Goal: Transaction & Acquisition: Purchase product/service

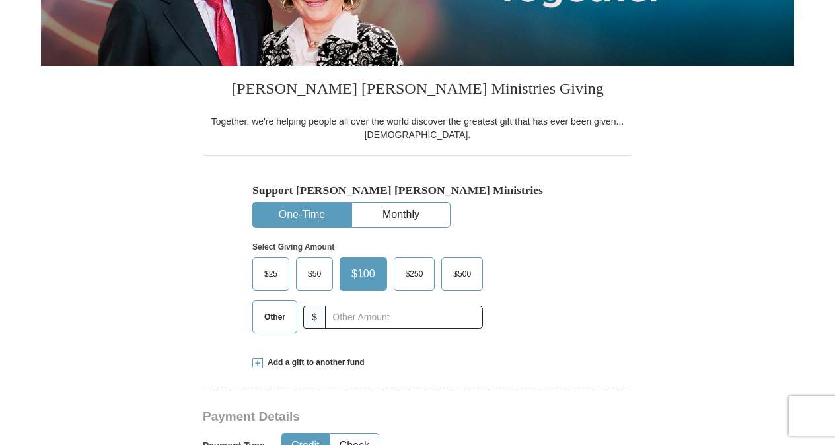
scroll to position [267, 0]
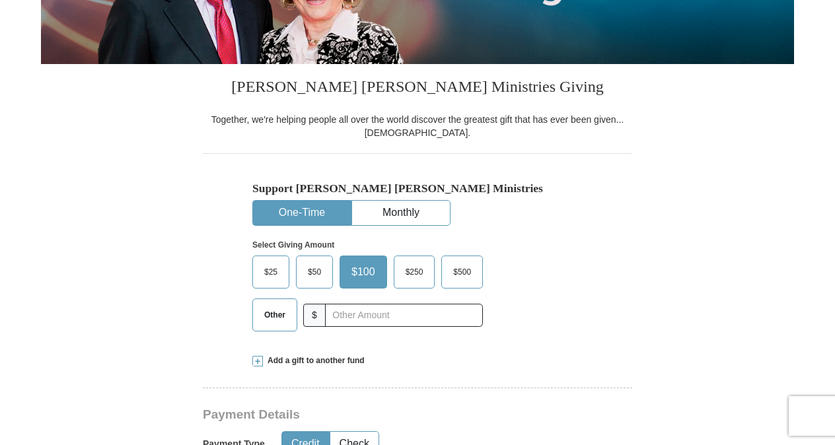
click at [263, 268] on span "$25" at bounding box center [271, 272] width 26 height 20
click at [0, 0] on input "$25" at bounding box center [0, 0] width 0 height 0
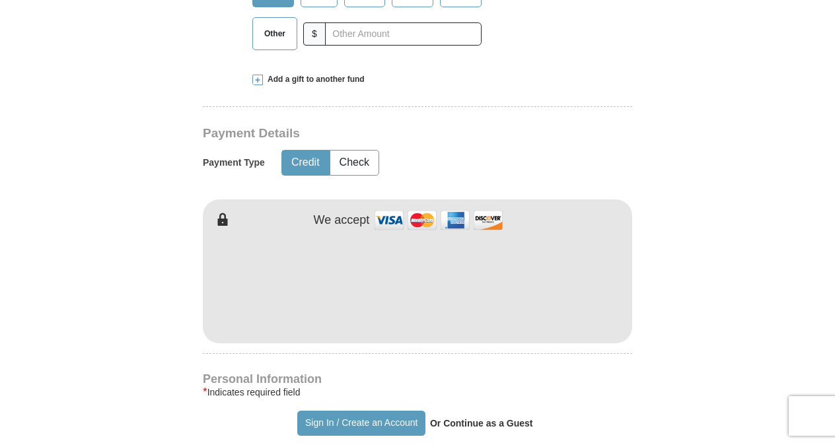
scroll to position [583, 0]
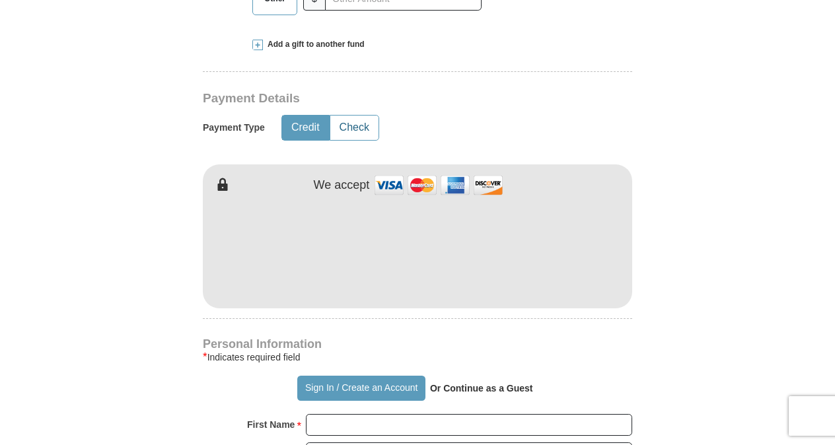
click at [360, 128] on button "Check" at bounding box center [354, 128] width 48 height 24
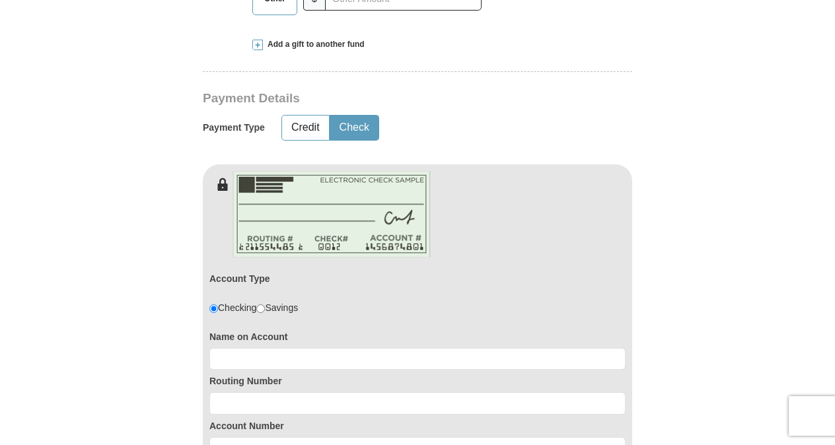
click at [342, 135] on button "Check" at bounding box center [354, 128] width 48 height 24
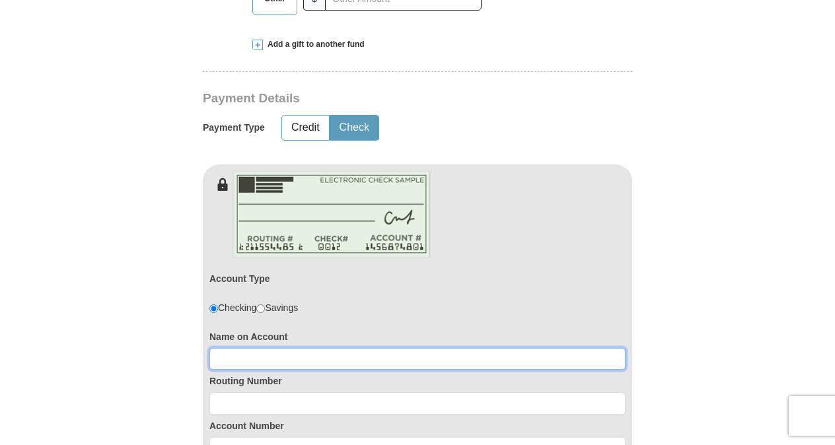
click at [245, 359] on input at bounding box center [417, 359] width 416 height 22
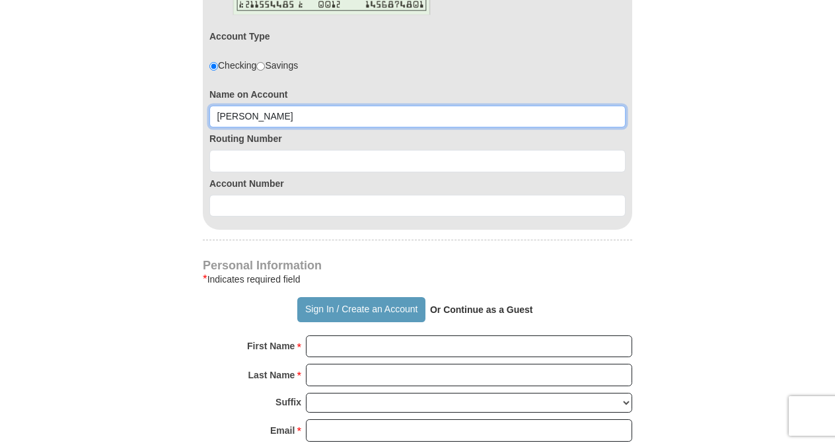
scroll to position [826, 0]
type input "frankie bray"
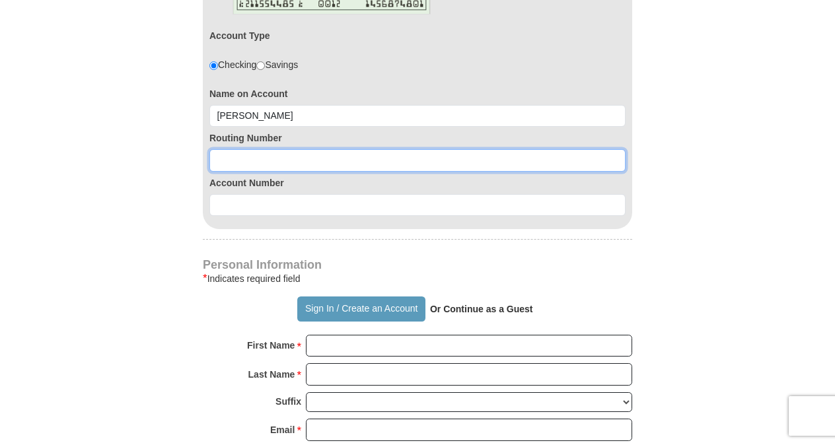
click at [221, 163] on input at bounding box center [417, 160] width 416 height 22
type input "111000614"
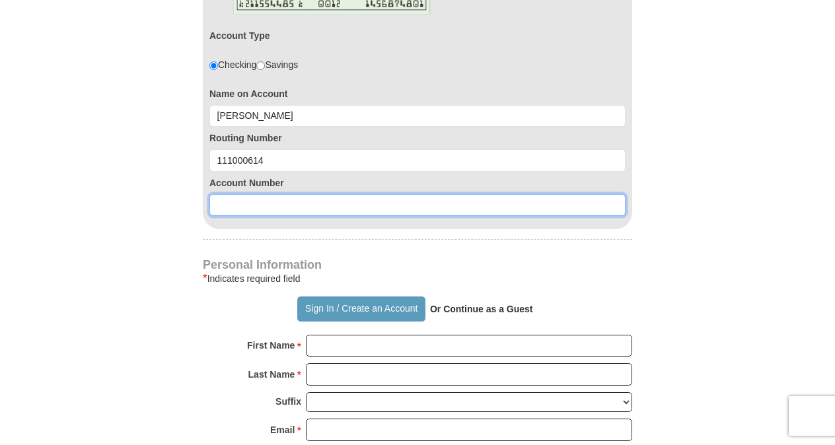
click at [240, 207] on input at bounding box center [417, 205] width 416 height 22
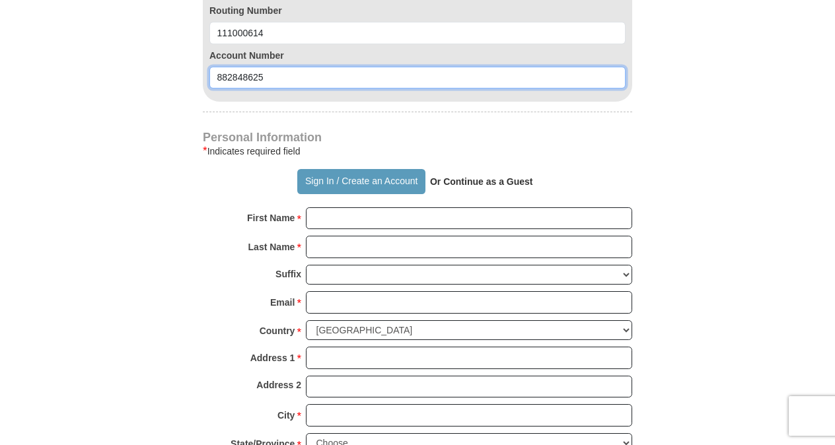
scroll to position [966, 0]
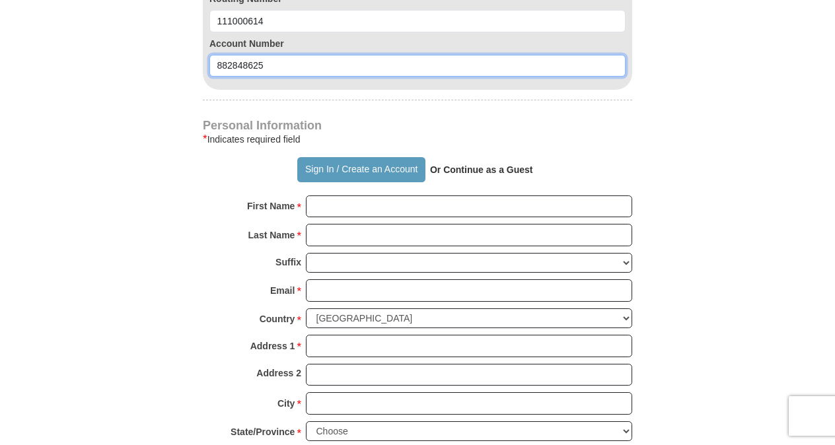
type input "882848625"
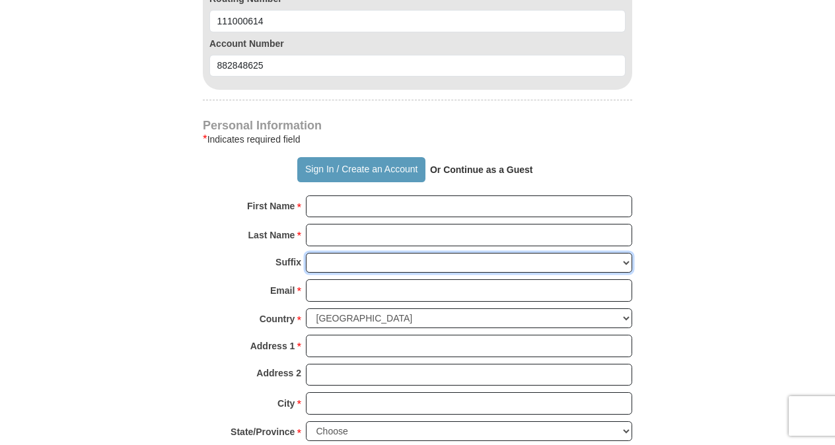
click at [340, 262] on select "Jr Sr I II III IV V VI" at bounding box center [469, 263] width 326 height 20
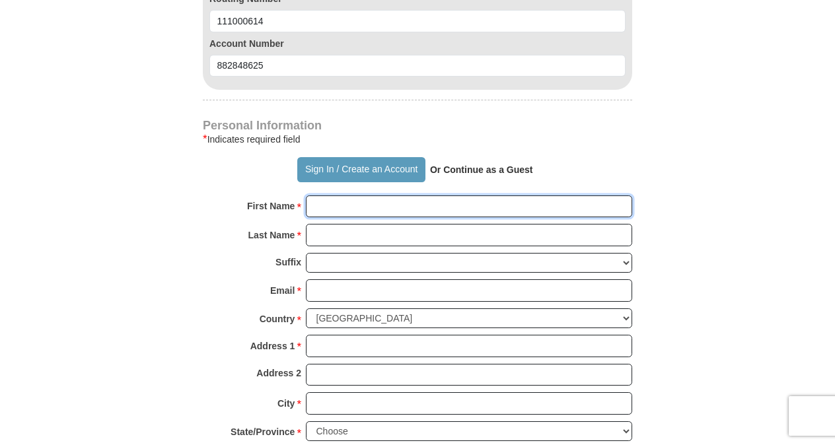
click at [330, 201] on input "First Name *" at bounding box center [469, 207] width 326 height 22
type input "frankie"
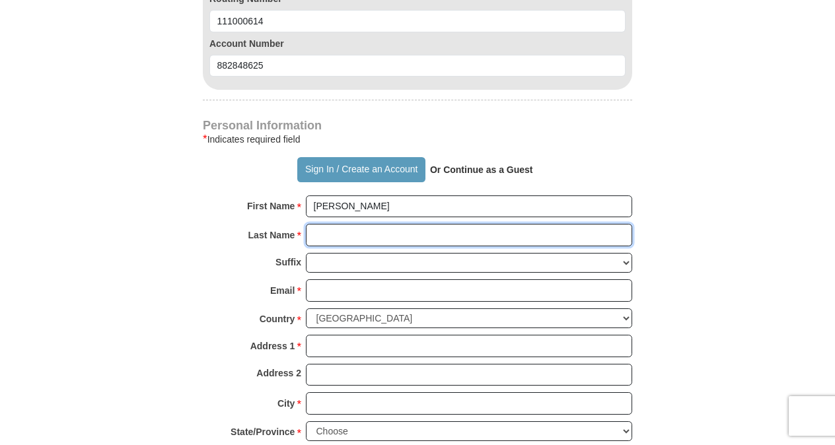
type input "bray"
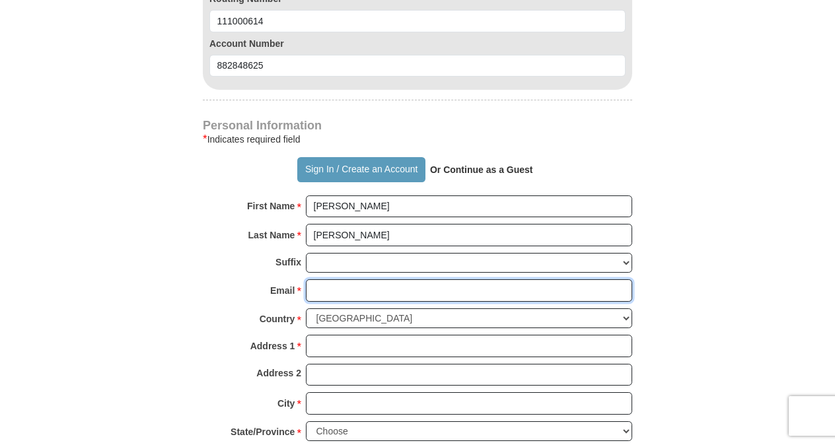
type input "frankiebray1@tx.rr.com"
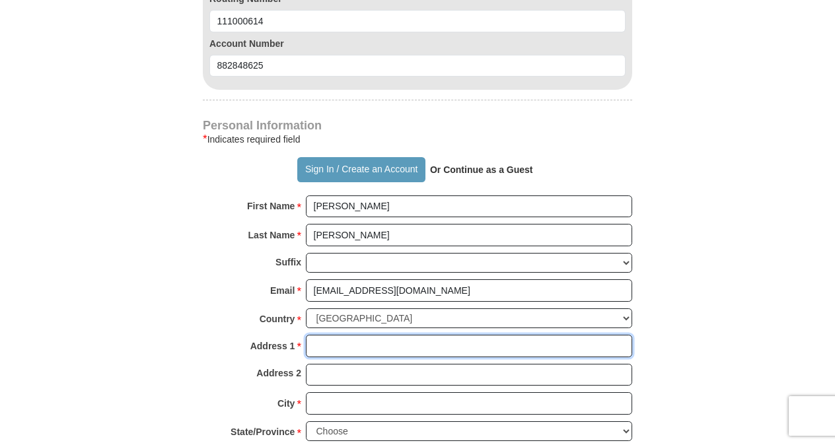
type input "1336 misty glen ln"
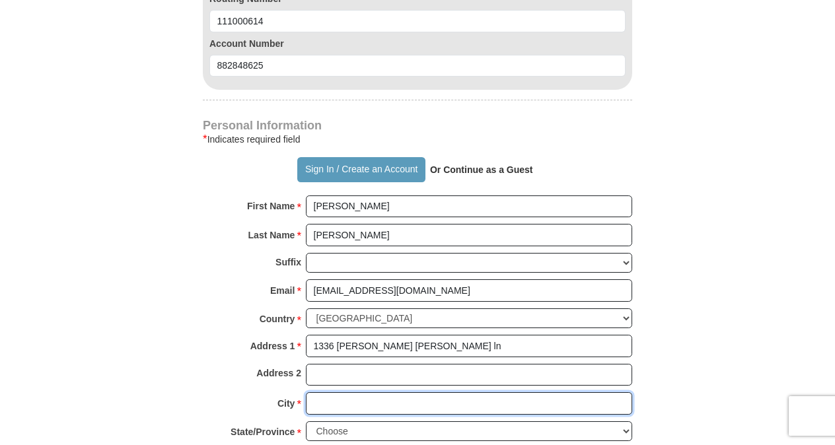
type input "dallas"
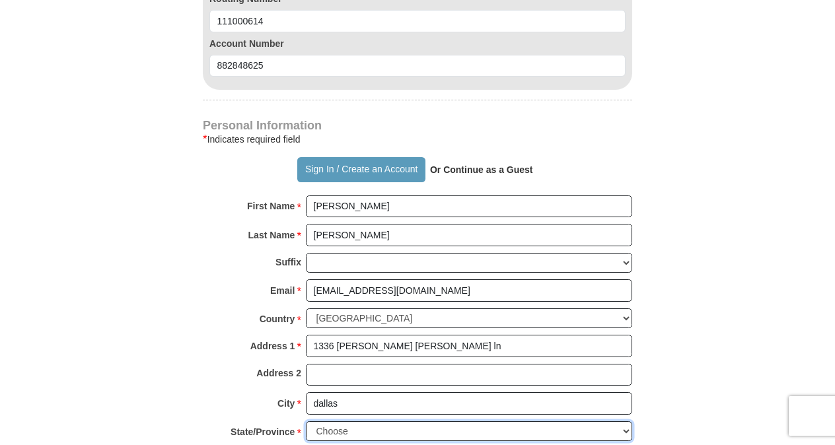
select select "TX"
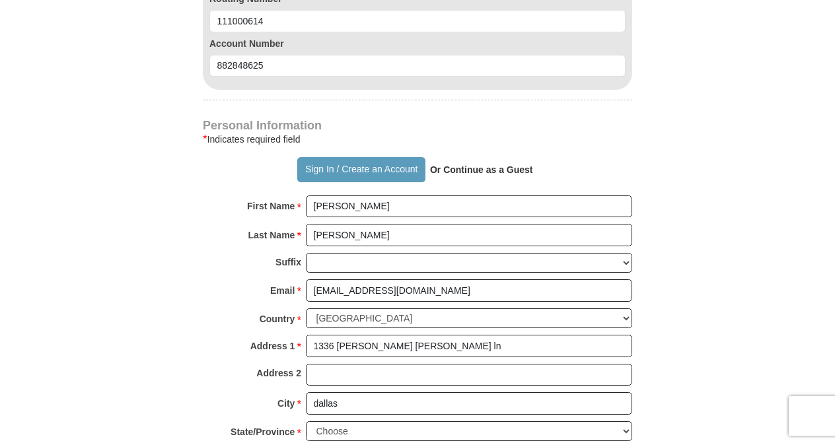
type input "75232"
type input "2143375258"
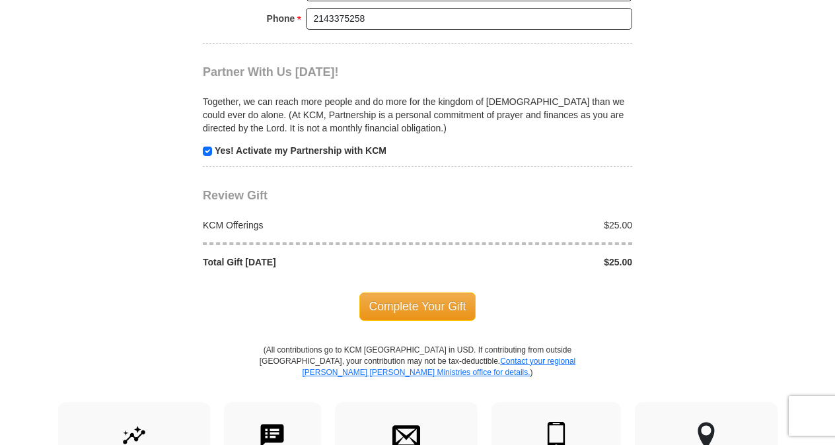
scroll to position [1436, 0]
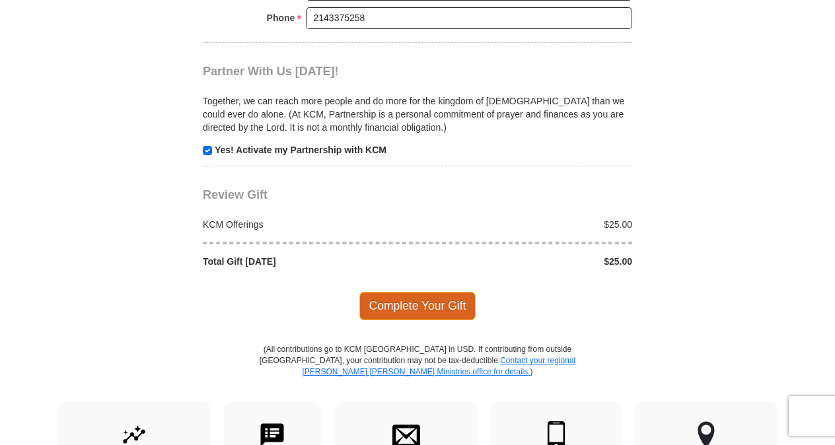
click at [409, 300] on span "Complete Your Gift" at bounding box center [417, 306] width 117 height 28
